Goal: Communication & Community: Answer question/provide support

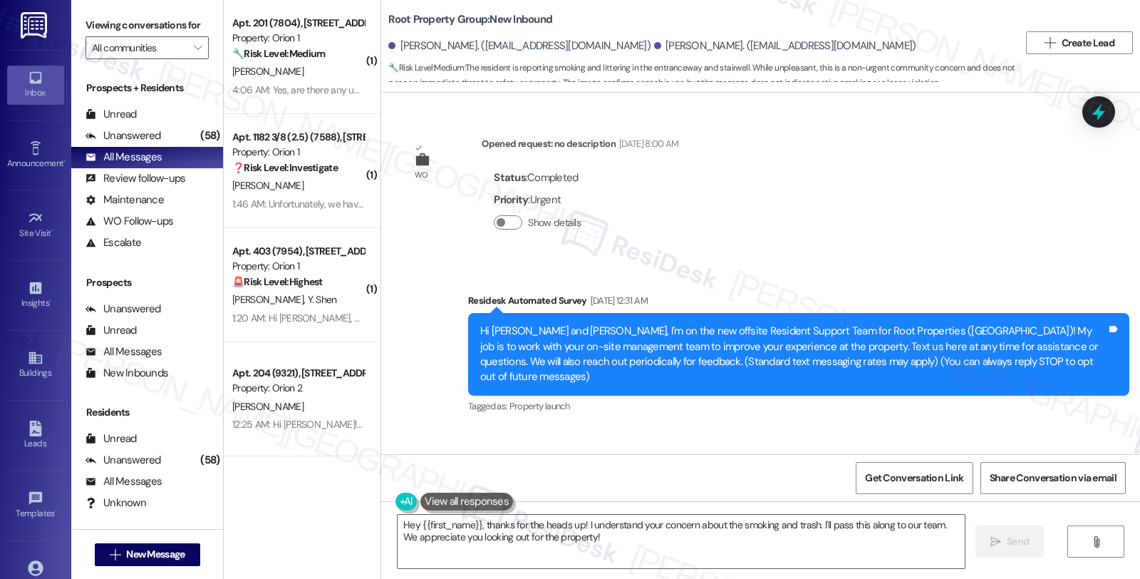
scroll to position [4941, 0]
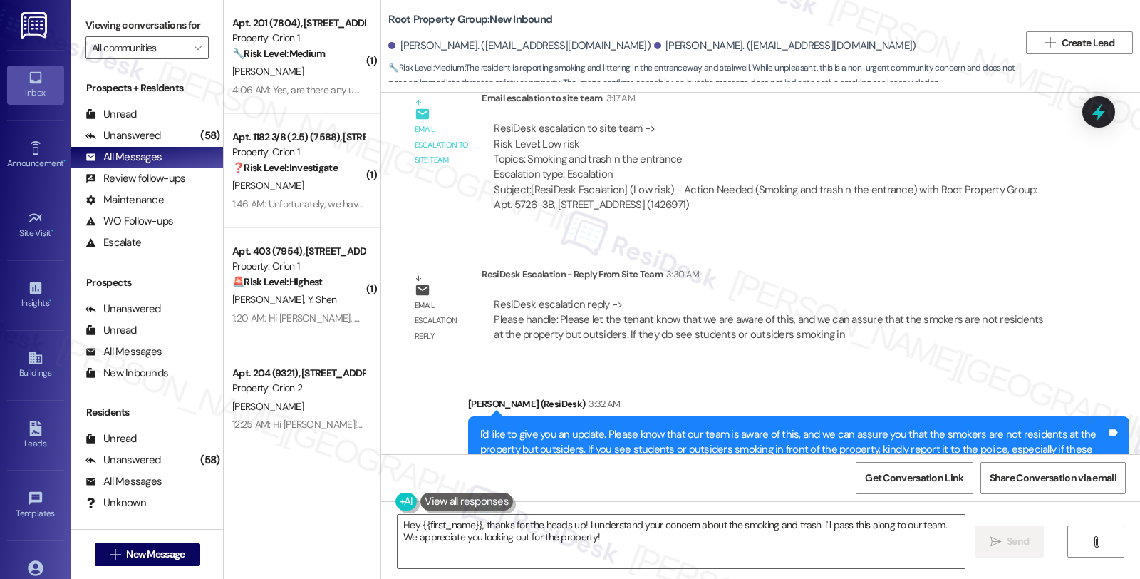
click at [1012, 187] on div "WO Opened request: no description Jul 03, 2025 at 8:00 AM Status : Completed Pr…" at bounding box center [760, 273] width 759 height 361
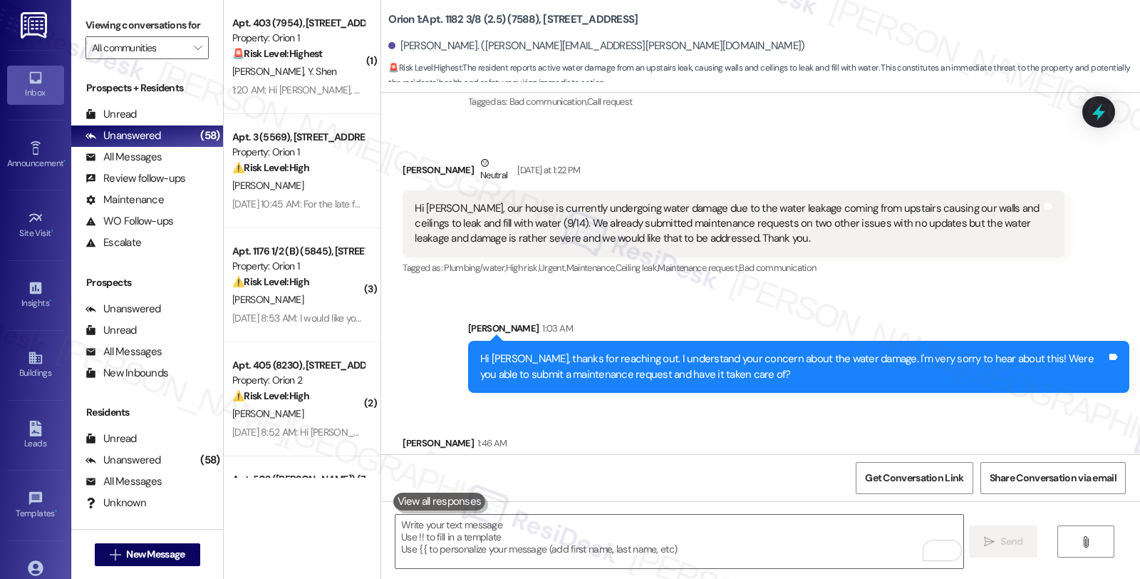
scroll to position [1706, 0]
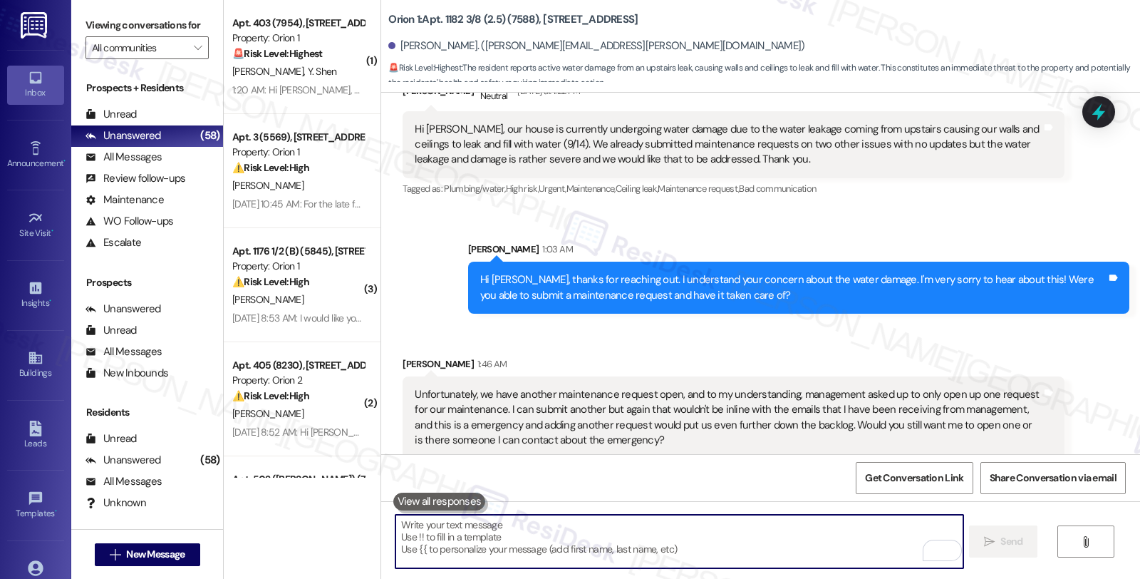
click at [596, 532] on textarea "To enrich screen reader interactions, please activate Accessibility in Grammarl…" at bounding box center [678, 540] width 567 height 53
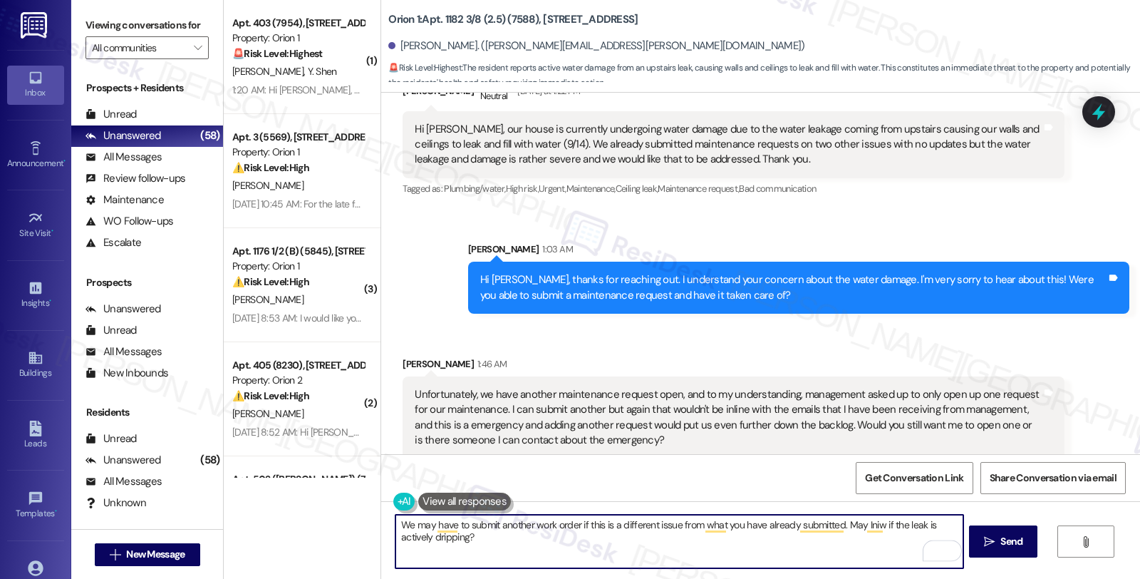
click at [522, 539] on textarea "We may have to submit another work order if this is a different issue from what…" at bounding box center [678, 540] width 567 height 53
click at [864, 526] on textarea "We may have to submit another work order if this is a different issue from what…" at bounding box center [678, 540] width 567 height 53
type textarea "We may have to submit another work order if this is a different issue from what…"
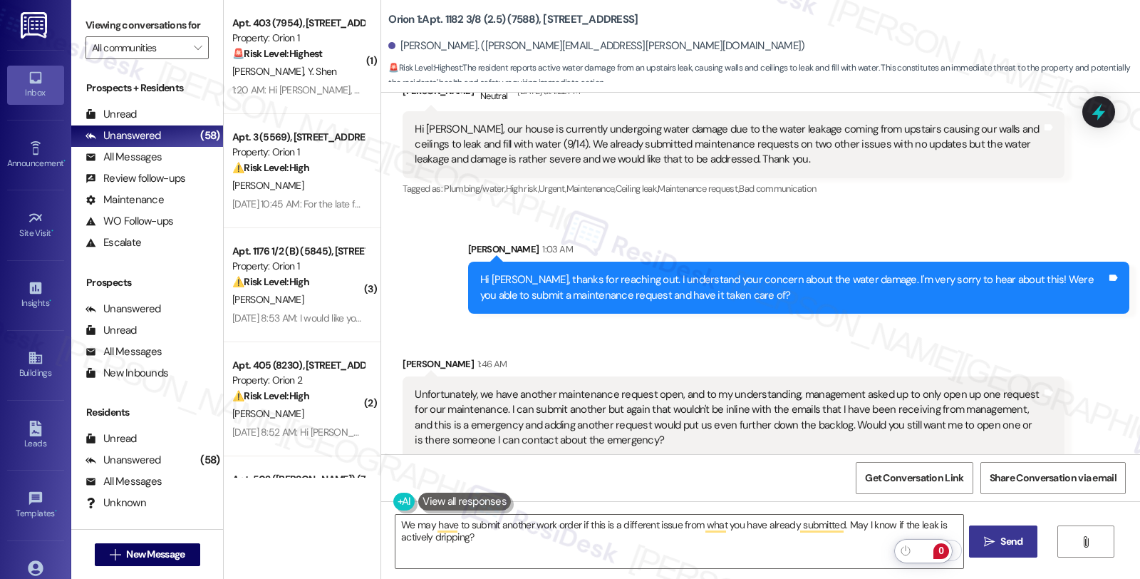
click at [996, 532] on button " Send" at bounding box center [1003, 541] width 69 height 32
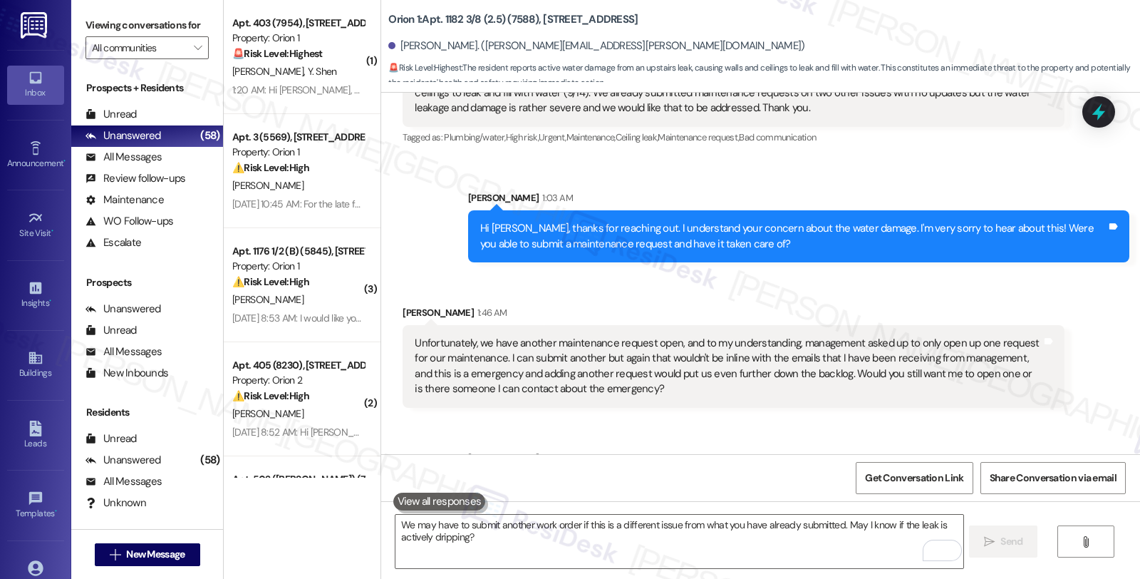
scroll to position [1820, 0]
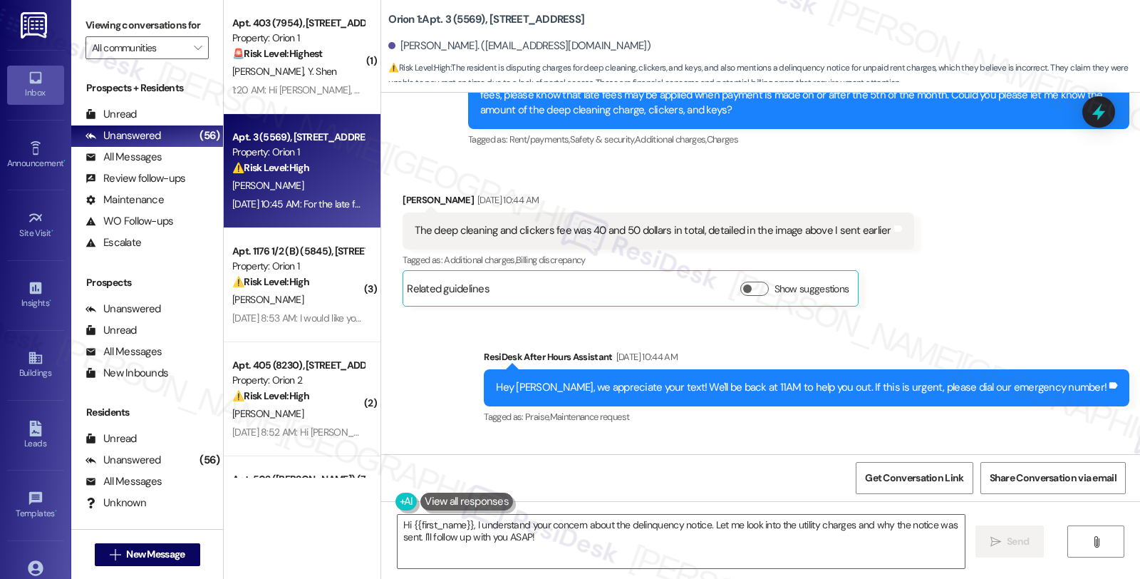
scroll to position [1217, 0]
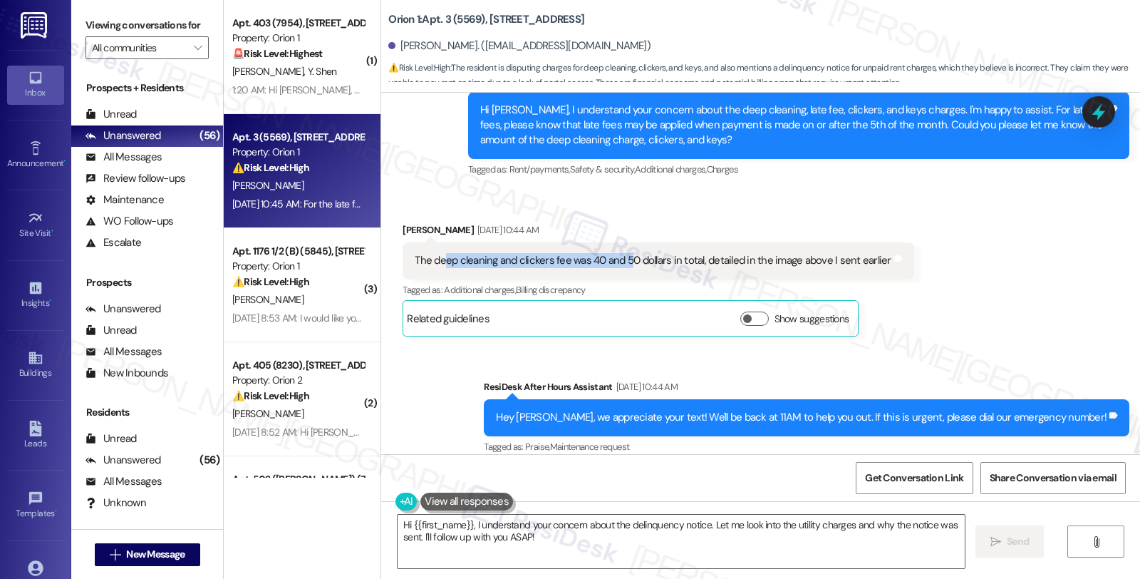
drag, startPoint x: 432, startPoint y: 255, endPoint x: 621, endPoint y: 255, distance: 188.8
click at [621, 255] on div "The deep cleaning and clickers fee was 40 and 50 dollars in total, detailed in …" at bounding box center [653, 260] width 476 height 15
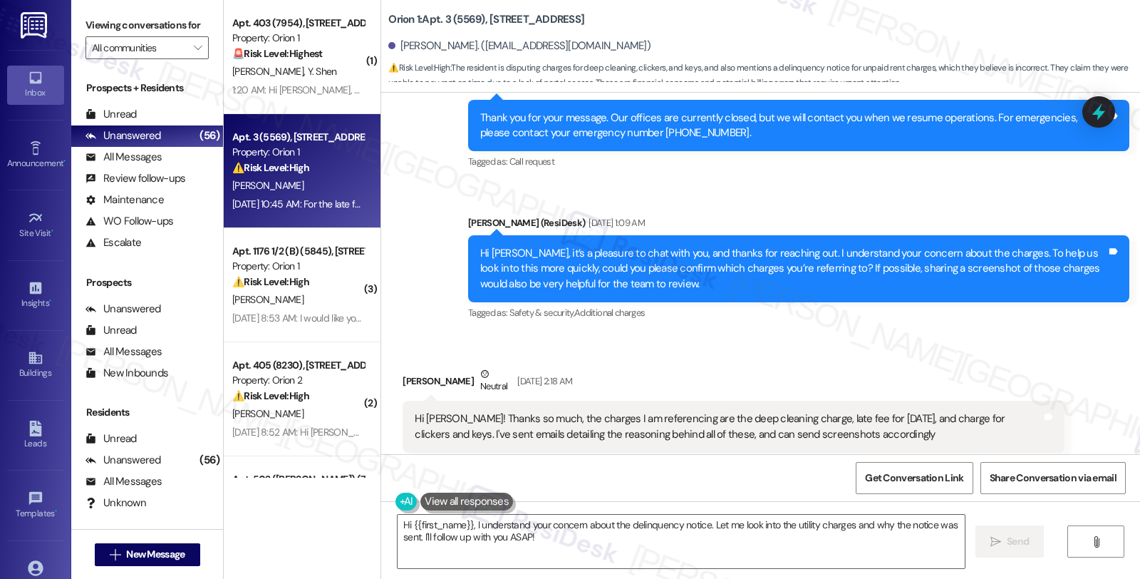
scroll to position [633, 0]
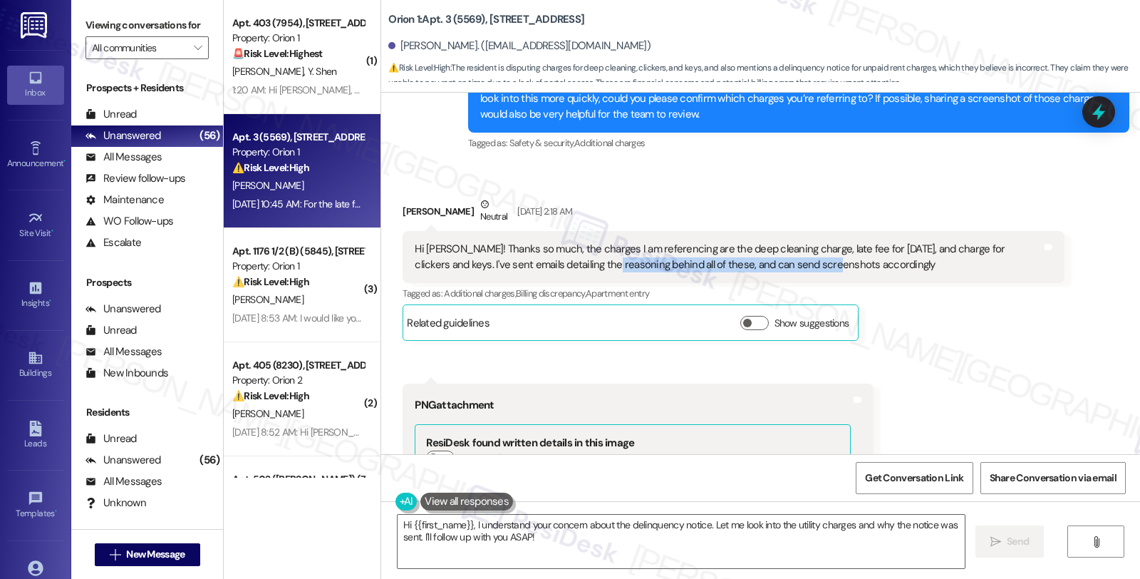
drag, startPoint x: 540, startPoint y: 261, endPoint x: 760, endPoint y: 266, distance: 220.2
click at [760, 266] on div "Hi Sarah! Thanks so much, the charges I am referencing are the deep cleaning ch…" at bounding box center [728, 257] width 626 height 31
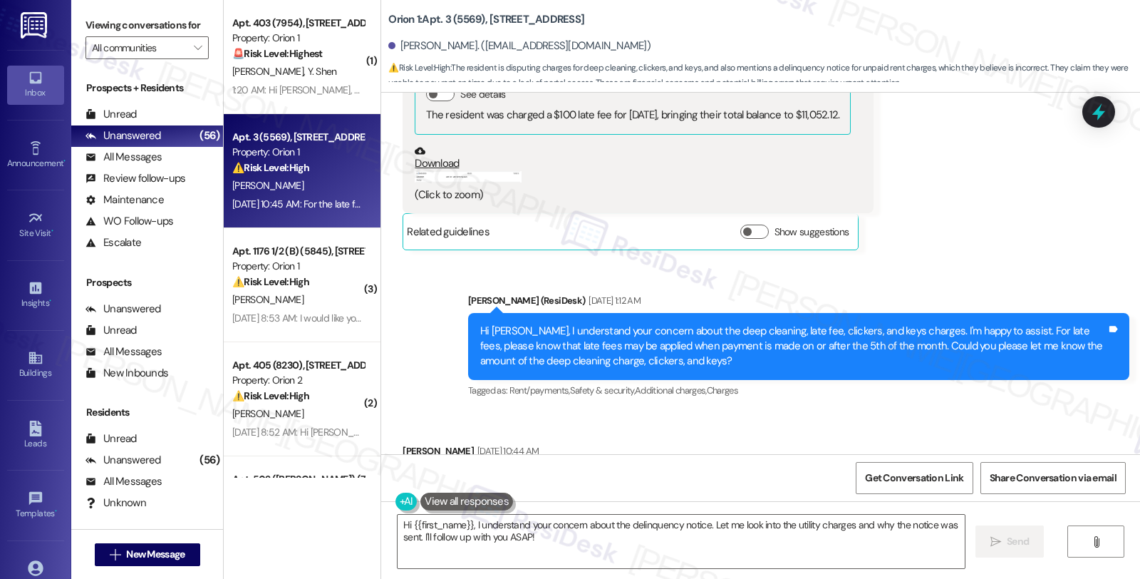
scroll to position [1029, 0]
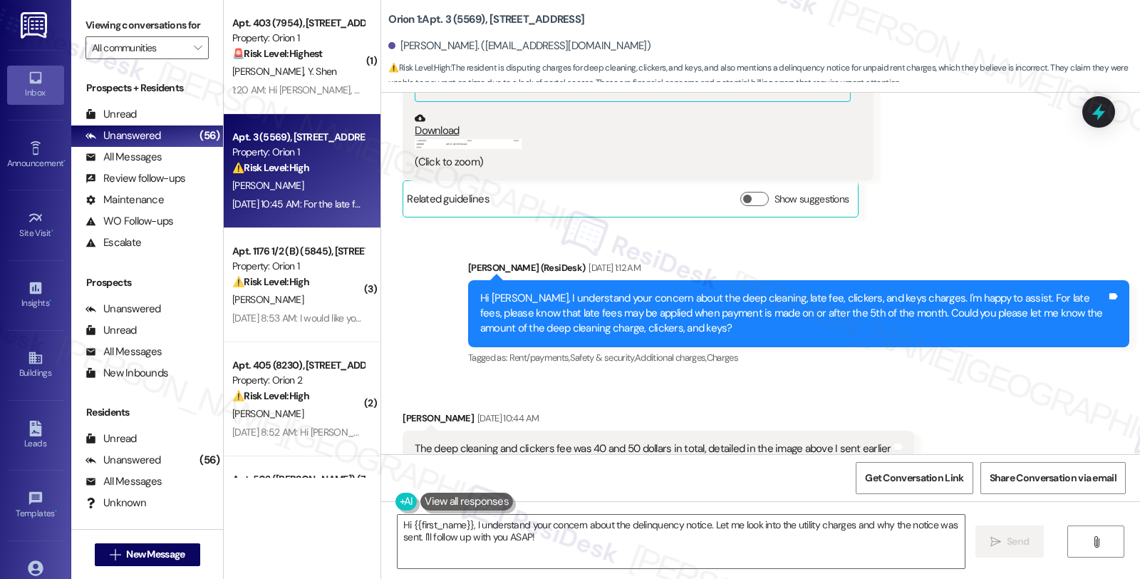
click at [428, 144] on button "Zoom image" at bounding box center [468, 143] width 107 height 11
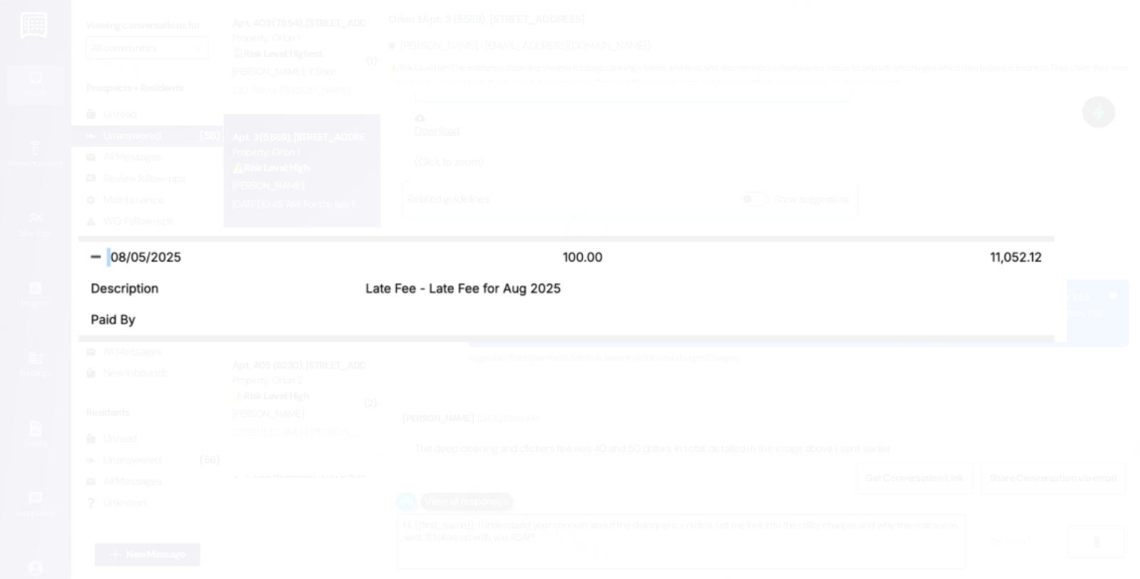
click at [768, 161] on button "Unzoom image" at bounding box center [570, 289] width 1140 height 579
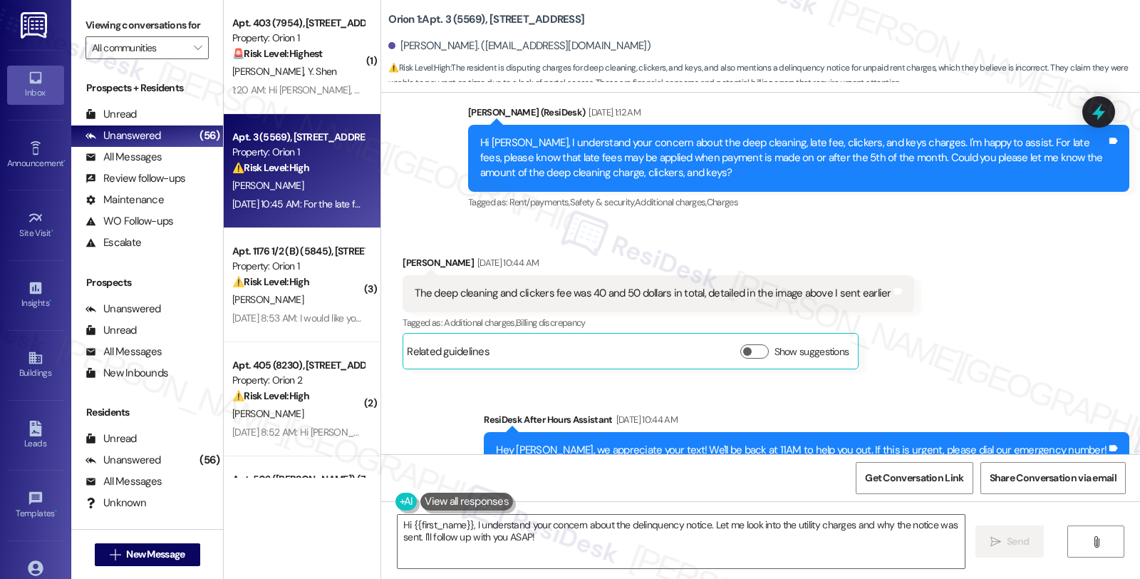
scroll to position [1187, 0]
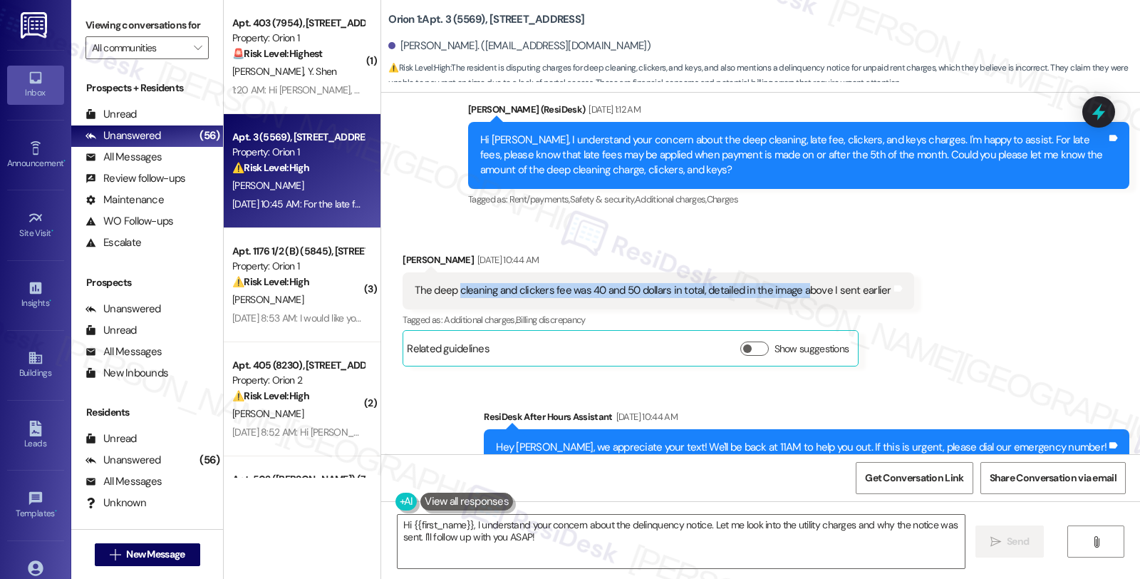
drag, startPoint x: 557, startPoint y: 295, endPoint x: 793, endPoint y: 295, distance: 235.8
click at [793, 295] on div "The deep cleaning and clickers fee was 40 and 50 dollars in total, detailed in …" at bounding box center [653, 290] width 476 height 15
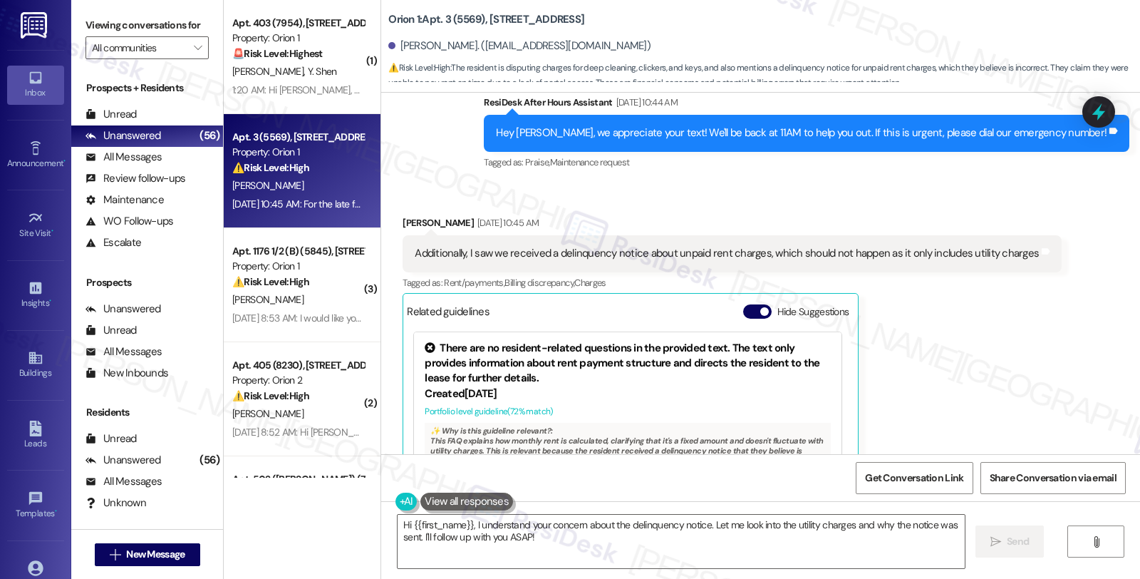
scroll to position [1504, 0]
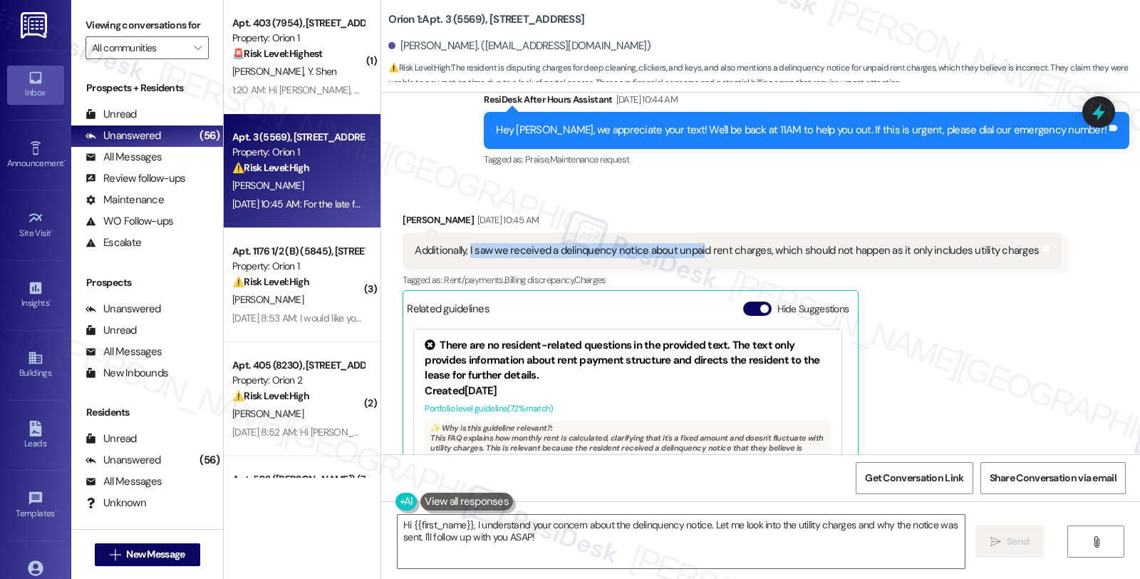
drag, startPoint x: 460, startPoint y: 247, endPoint x: 690, endPoint y: 247, distance: 229.4
click at [690, 247] on div "Additionally, I saw we received a delinquency notice about unpaid rent charges,…" at bounding box center [727, 250] width 624 height 15
click at [613, 249] on div "Additionally, I saw we received a delinquency notice about unpaid rent charges,…" at bounding box center [727, 250] width 624 height 15
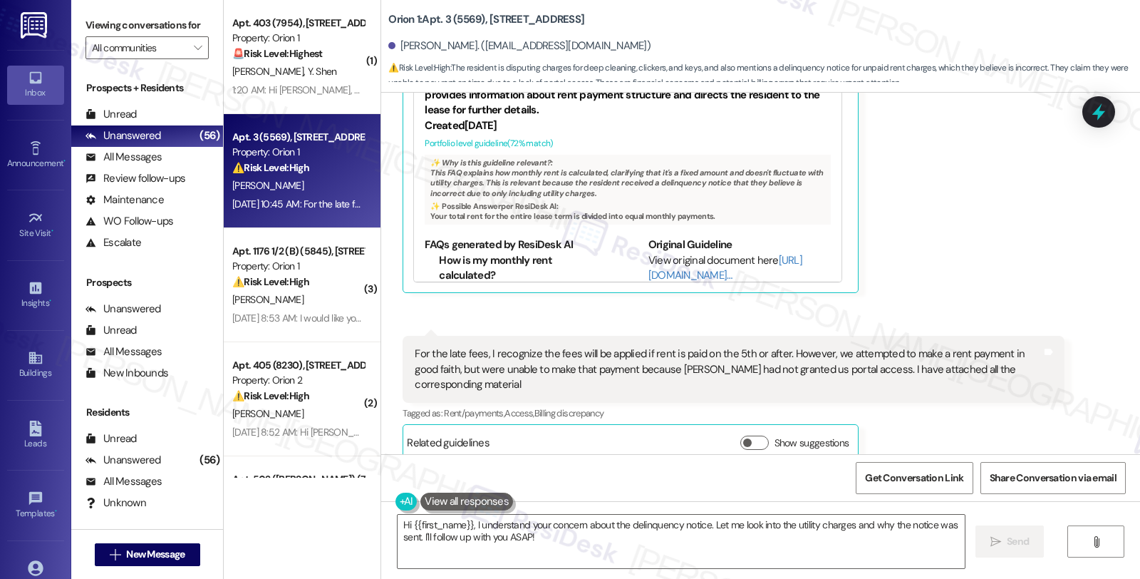
scroll to position [1771, 0]
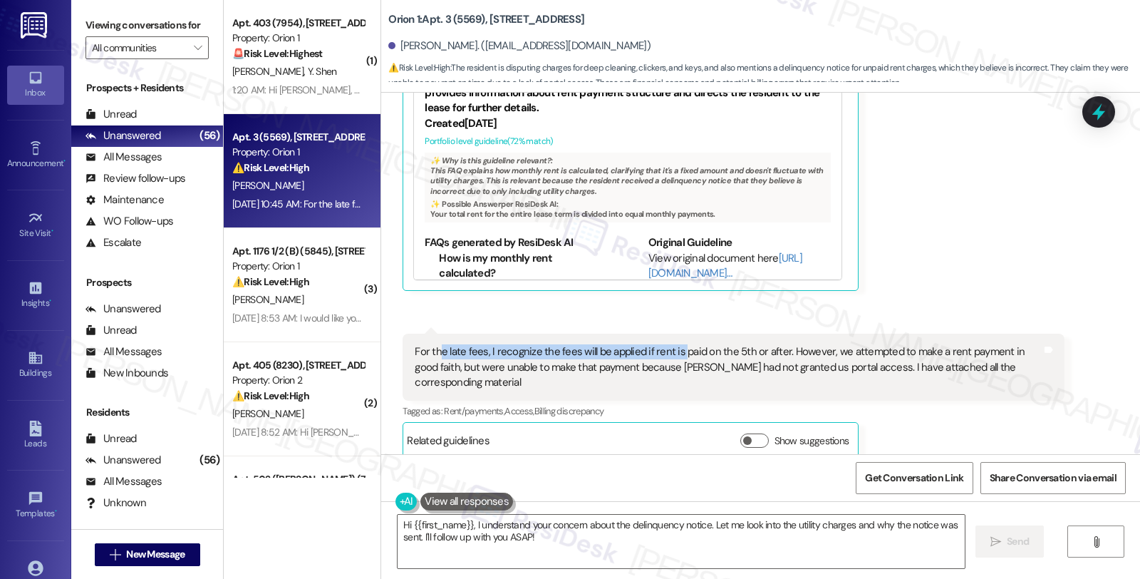
drag, startPoint x: 428, startPoint y: 350, endPoint x: 671, endPoint y: 350, distance: 243.0
click at [671, 350] on div "For the late fees, I recognize the fees will be applied if rent is paid on the …" at bounding box center [728, 367] width 626 height 46
click at [1024, 238] on div "Joshua Lum Sep 13, 2025 at 10:45 AM Additionally, I saw we received a delinquen…" at bounding box center [732, 118] width 659 height 346
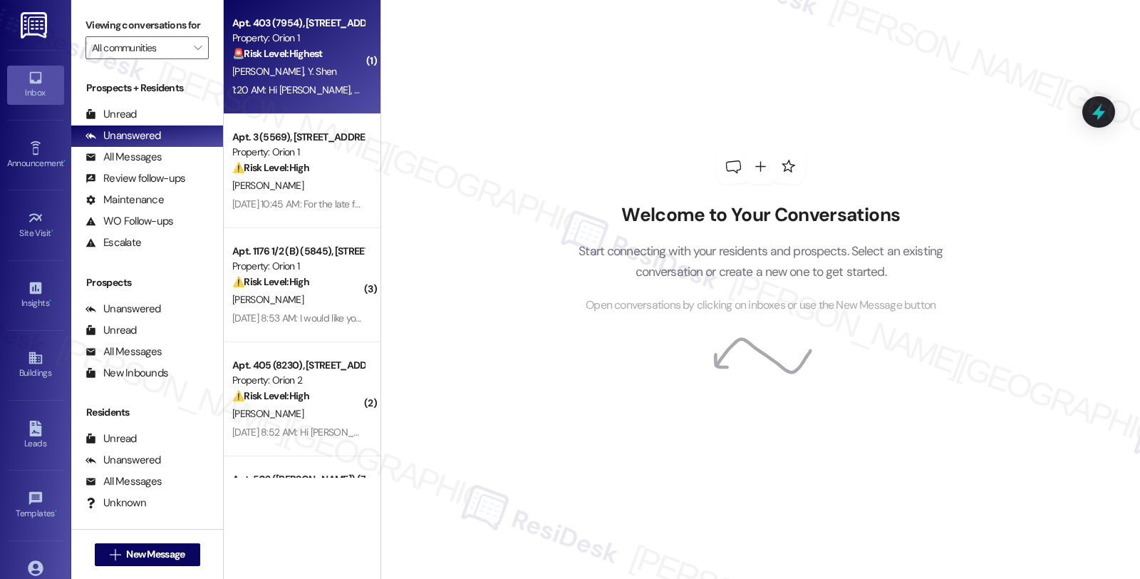
click at [332, 61] on div "🚨 Risk Level: Highest The resident found keys to the entire building and secure…" at bounding box center [298, 53] width 132 height 15
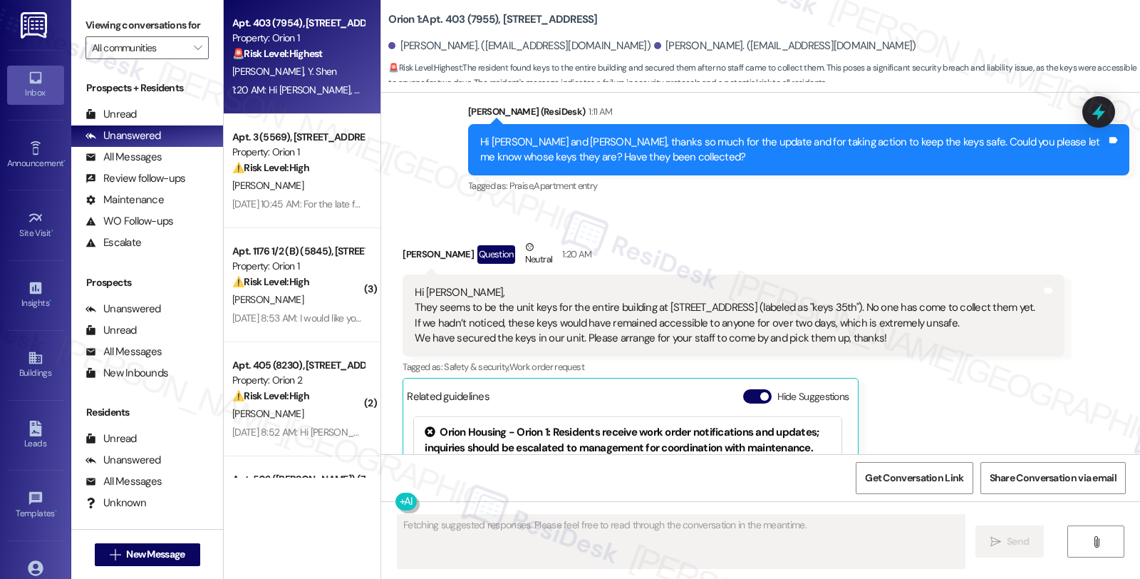
scroll to position [4404, 0]
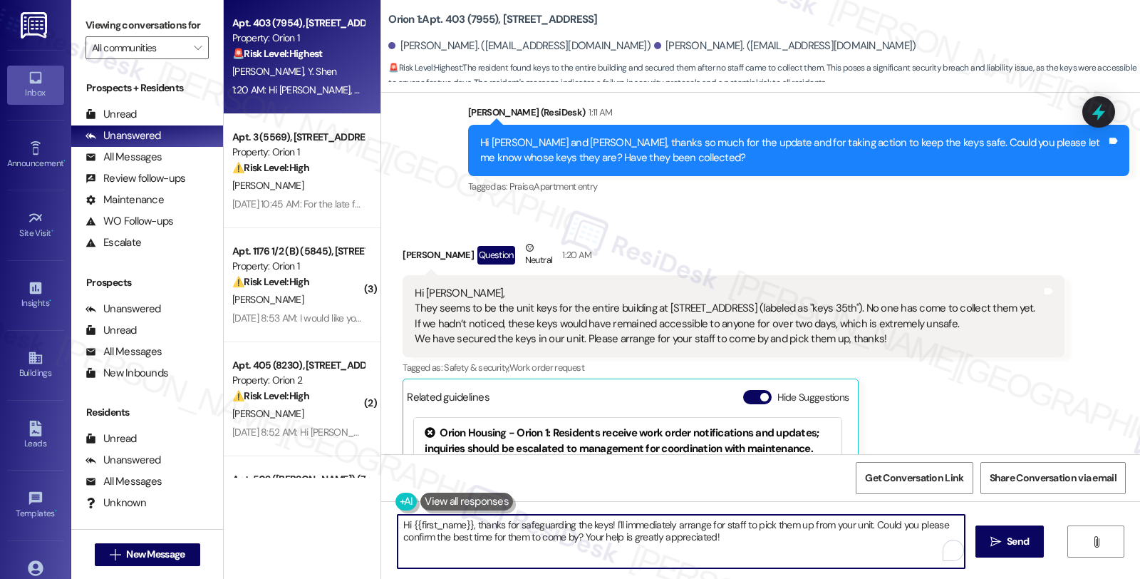
drag, startPoint x: 467, startPoint y: 525, endPoint x: 308, endPoint y: 526, distance: 158.9
click at [308, 526] on div "Apt. 403 (7954), [STREET_ADDRESS] Property: Orion 1 🚨 Risk Level: Highest The r…" at bounding box center [682, 289] width 916 height 579
click at [531, 523] on textarea "Thanks for safeguarding the keys! I'll immediately arrange for staff to pick th…" at bounding box center [678, 540] width 567 height 53
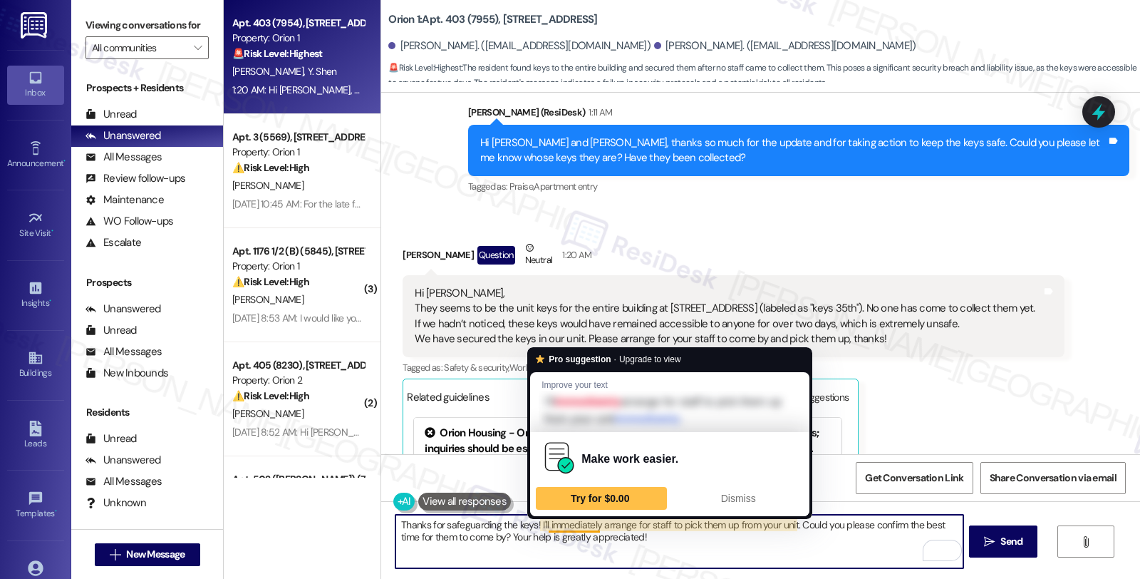
click at [539, 522] on textarea "Thanks for safeguarding the keys! I'll immediately arrange for staff to pick th…" at bounding box center [678, 540] width 567 height 53
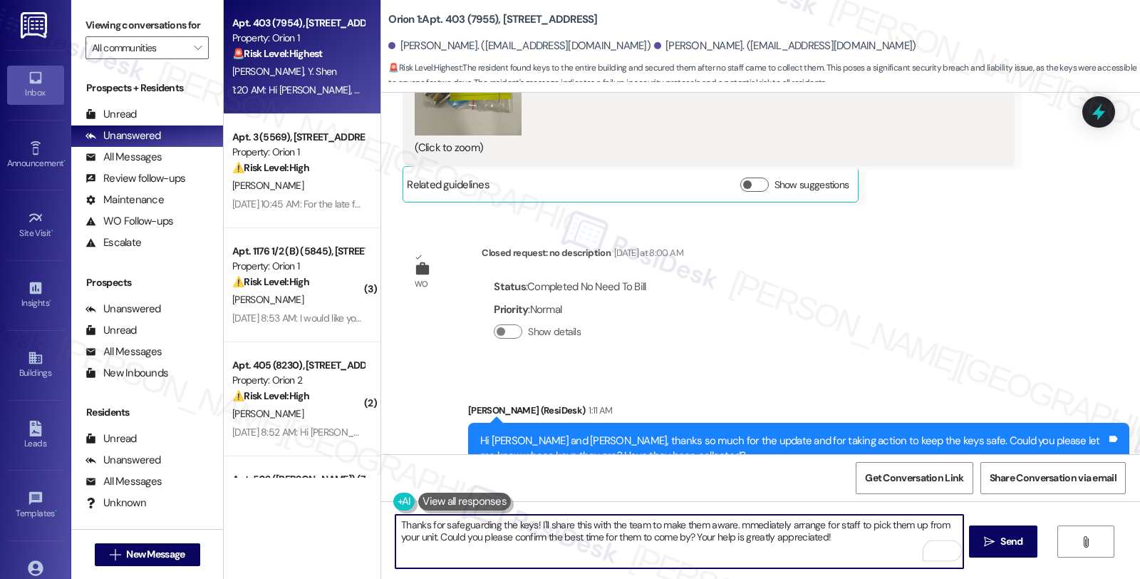
scroll to position [3929, 0]
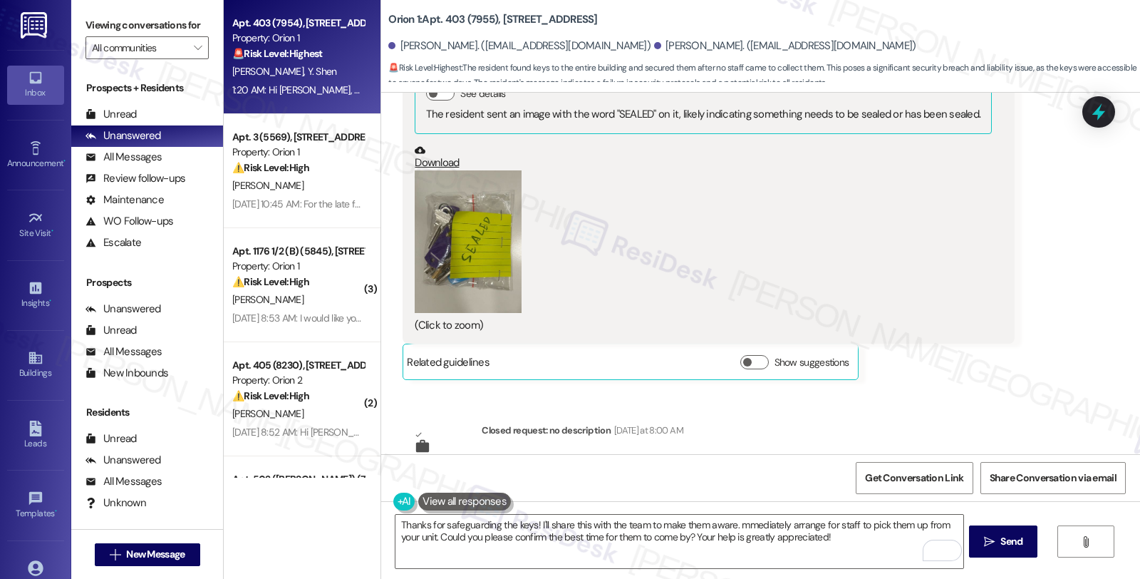
click at [450, 231] on button "Zoom image" at bounding box center [468, 241] width 107 height 143
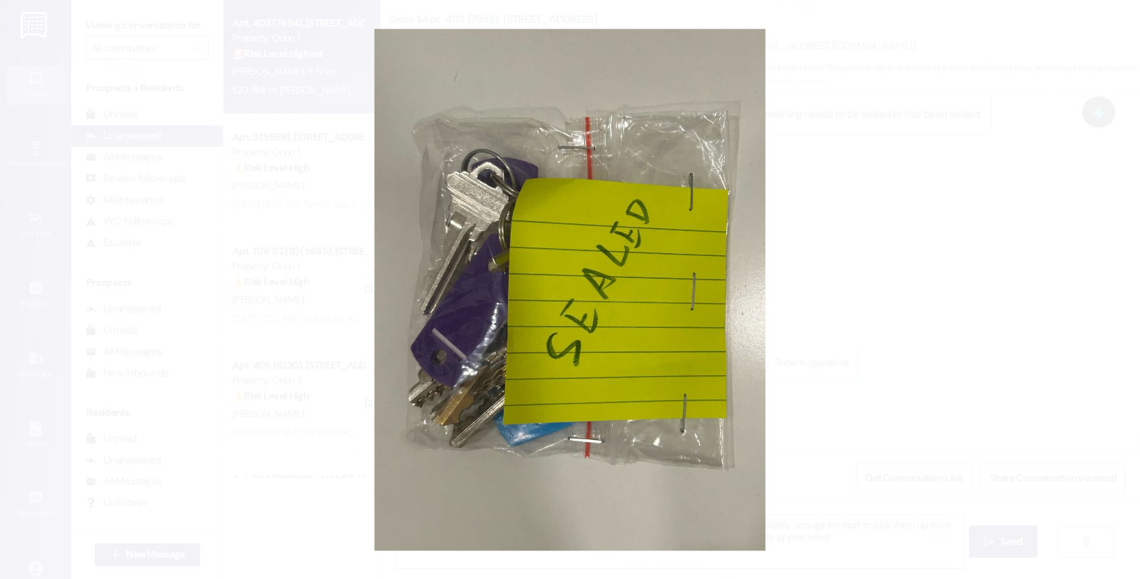
click at [912, 318] on button "Unzoom image" at bounding box center [570, 289] width 1140 height 579
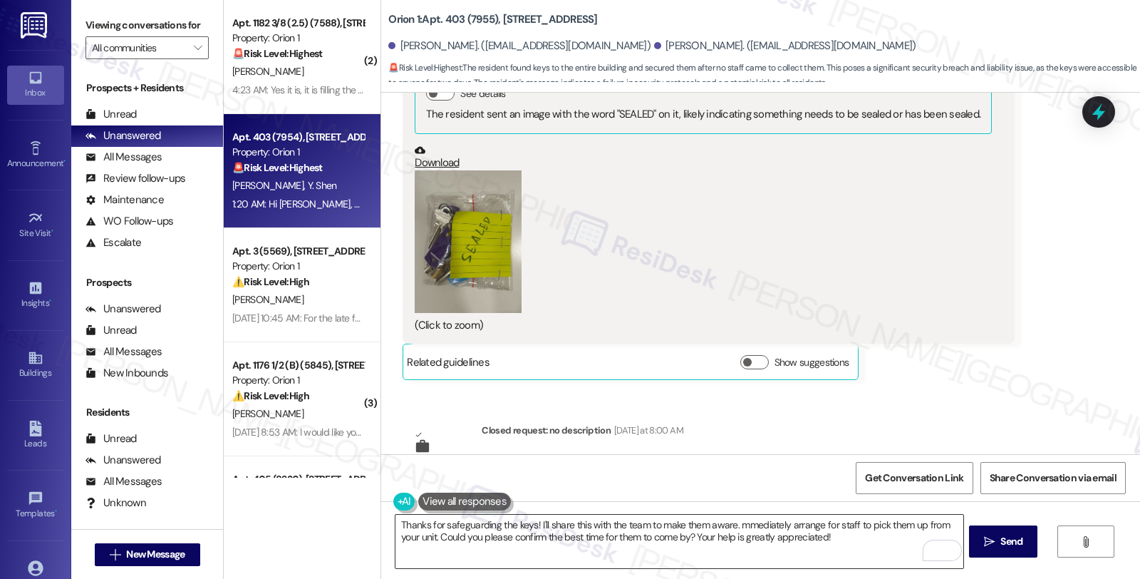
click at [539, 524] on textarea "Thanks for safeguarding the keys! I'll share this with the team to make them aw…" at bounding box center [678, 540] width 567 height 53
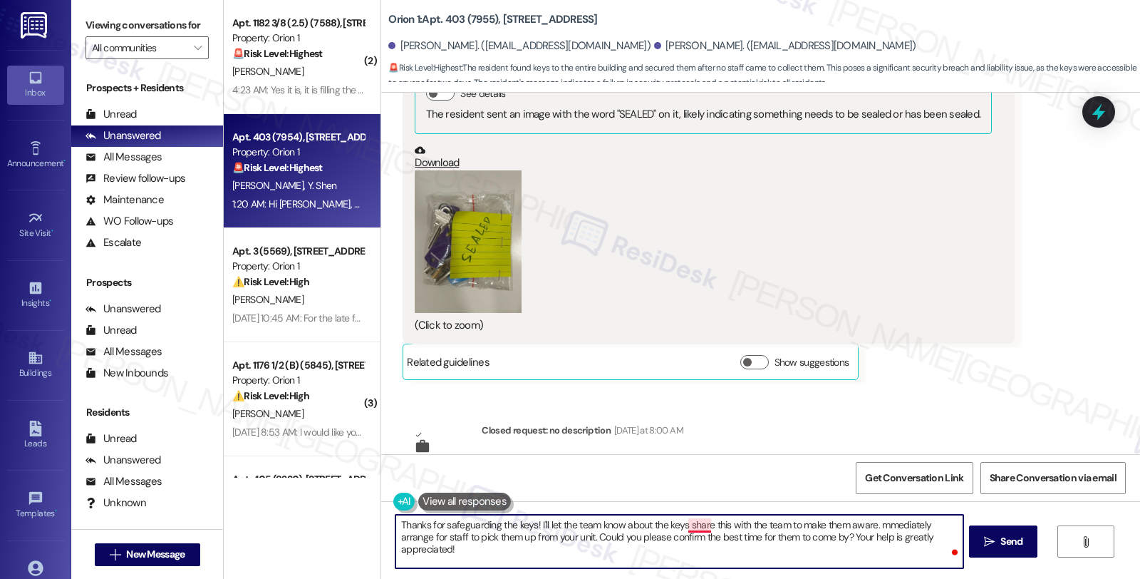
click at [688, 523] on textarea "Thanks for safeguarding the keys! I'll let the team know about the keys share t…" at bounding box center [678, 540] width 567 height 53
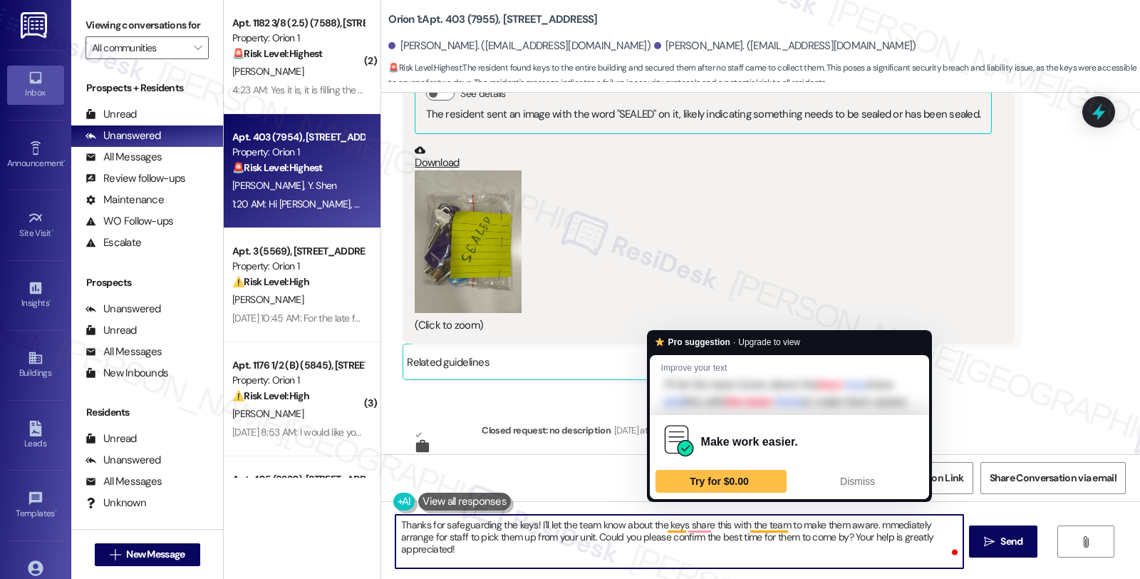
click at [658, 521] on textarea "Thanks for safeguarding the keys! I'll let the team know about the keys share t…" at bounding box center [678, 540] width 567 height 53
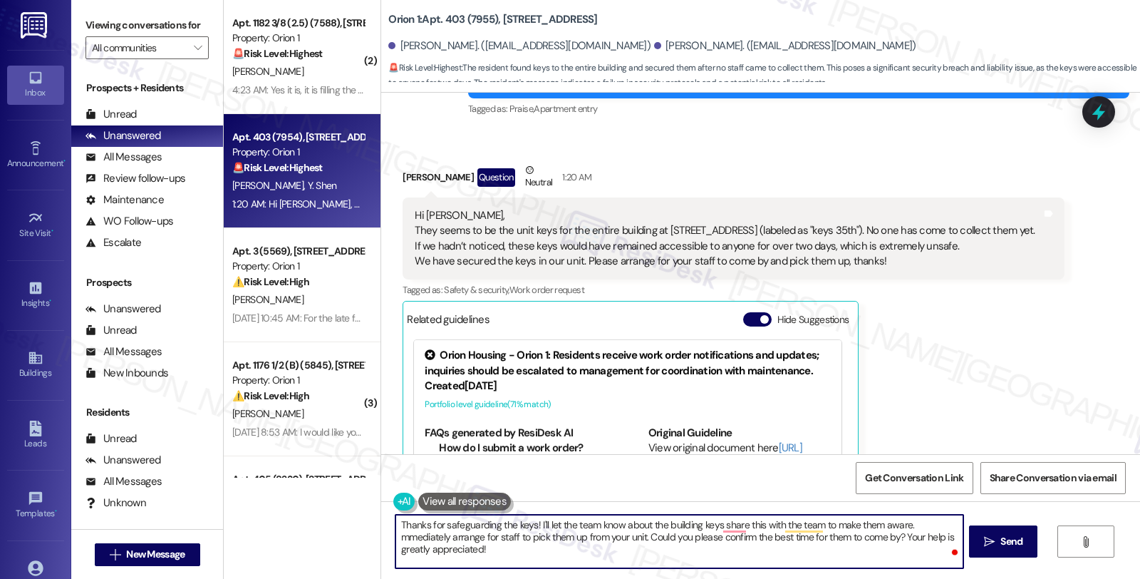
scroll to position [4483, 0]
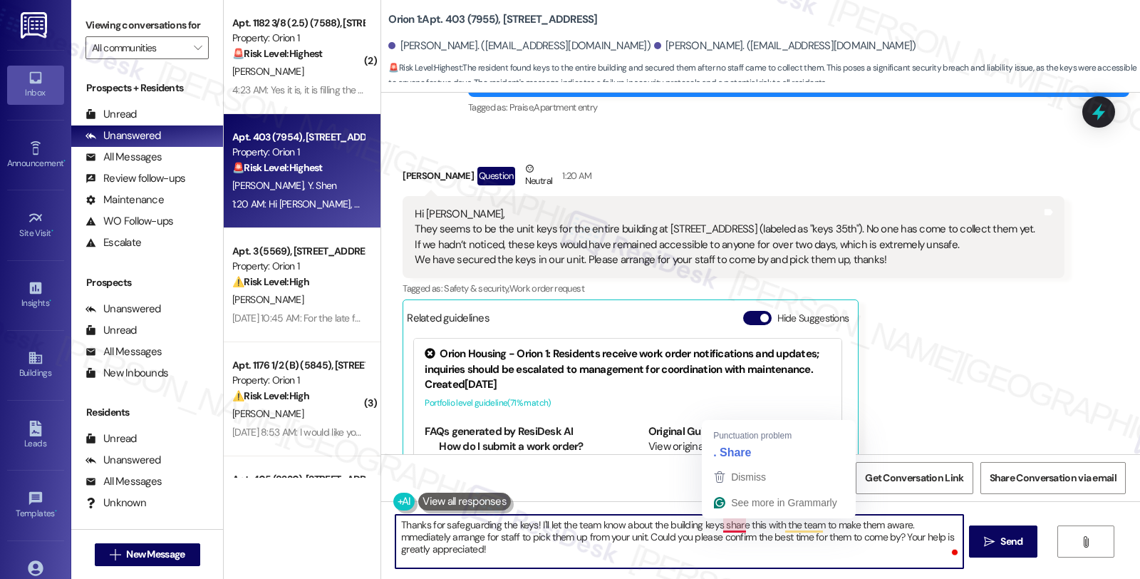
click at [713, 526] on textarea "Thanks for safeguarding the keys! I'll let the team know about the building key…" at bounding box center [678, 540] width 567 height 53
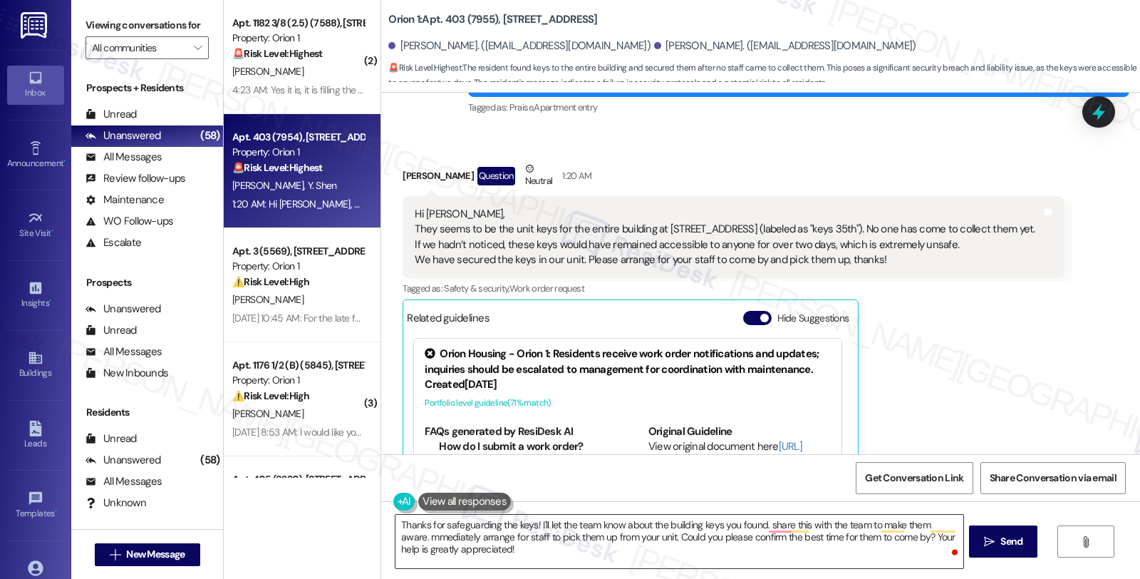
click at [758, 529] on textarea "Thanks for safeguarding the keys! I'll let the team know about the building key…" at bounding box center [678, 540] width 567 height 53
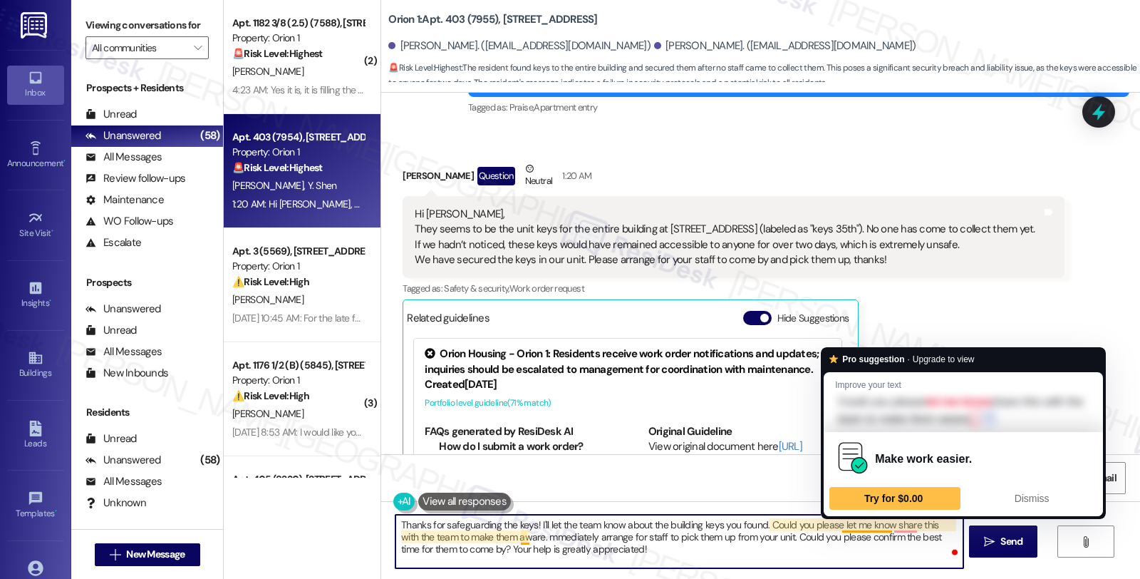
click at [884, 526] on textarea "Thanks for safeguarding the keys! I'll let the team know about the building key…" at bounding box center [678, 540] width 567 height 53
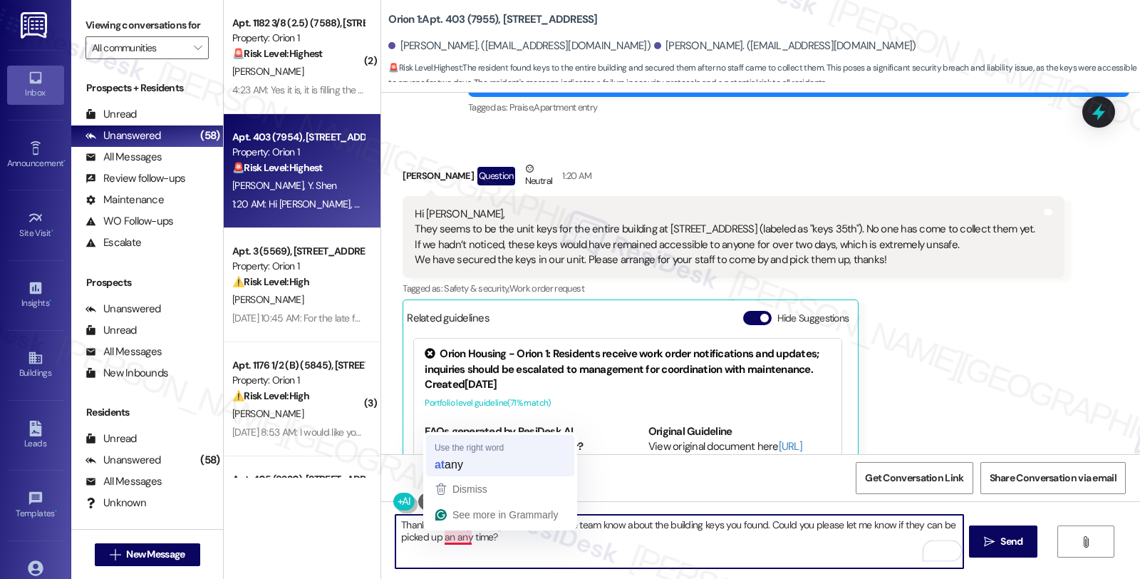
type textarea "Thanks for safeguarding the keys! I'll let the team know about the building key…"
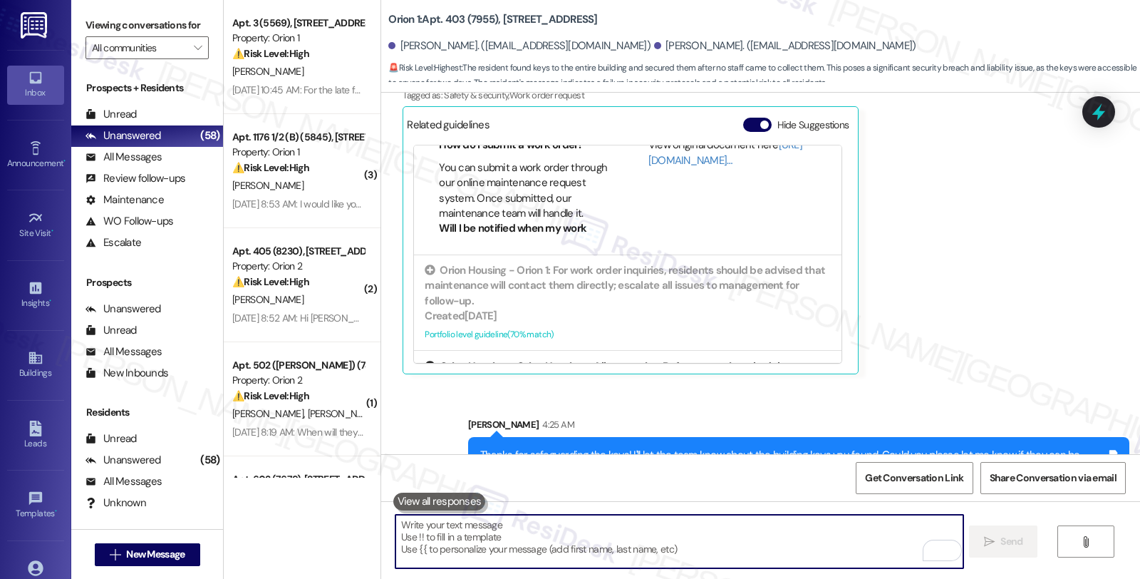
scroll to position [207, 0]
